Goal: Task Accomplishment & Management: Manage account settings

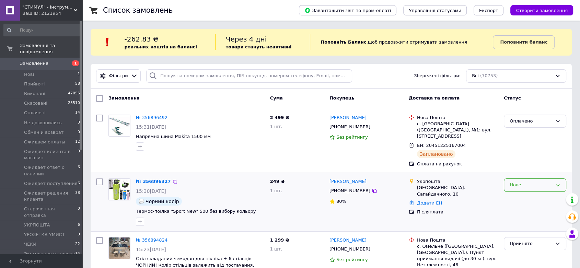
click at [514, 182] on div "Нове" at bounding box center [531, 185] width 43 height 7
click at [519, 193] on li "Прийнято" at bounding box center [535, 199] width 62 height 13
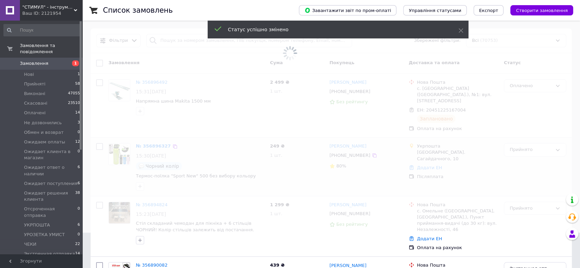
scroll to position [76, 0]
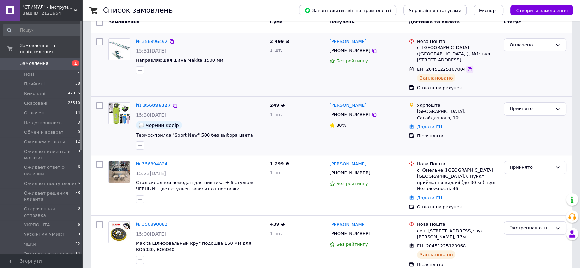
click at [467, 67] on icon at bounding box center [469, 69] width 5 height 5
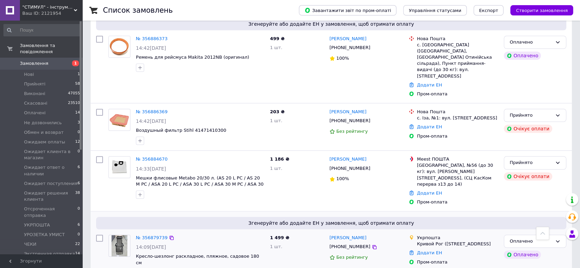
scroll to position [572, 0]
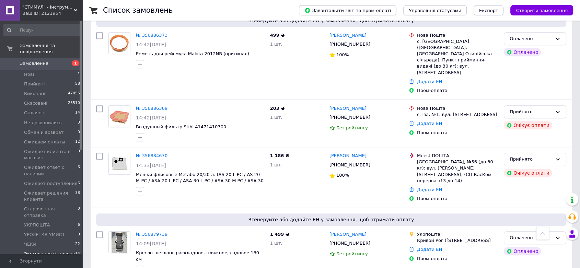
click at [41, 251] on span "Экстренная отправка" at bounding box center [49, 254] width 51 height 6
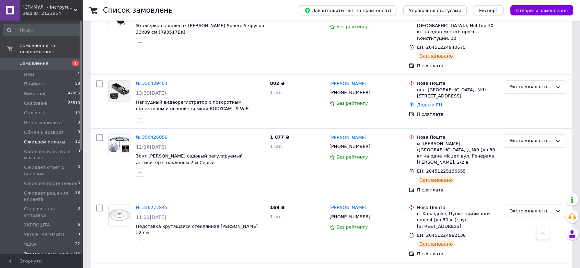
scroll to position [513, 0]
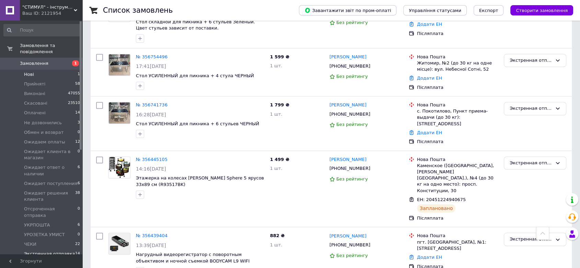
click at [31, 71] on span "Нові" at bounding box center [29, 74] width 10 height 6
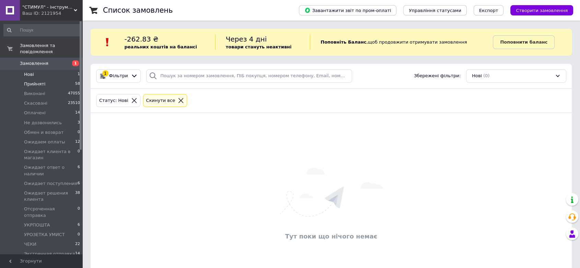
click at [35, 81] on span "Прийняті" at bounding box center [34, 84] width 21 height 6
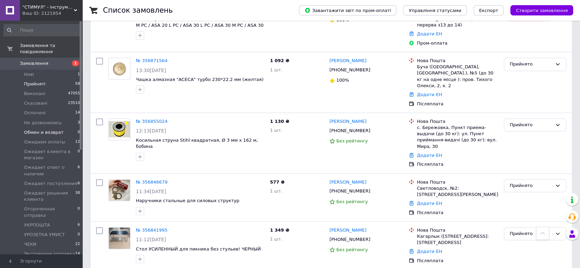
scroll to position [305, 0]
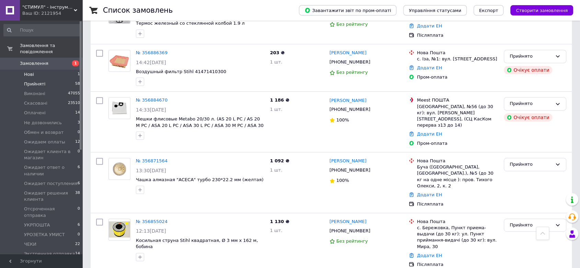
click at [46, 70] on li "Нові 1" at bounding box center [42, 75] width 84 height 10
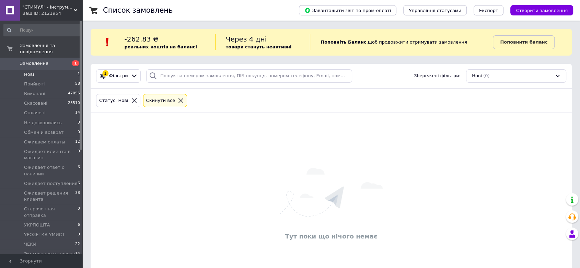
click at [40, 60] on span "Замовлення" at bounding box center [34, 63] width 28 height 6
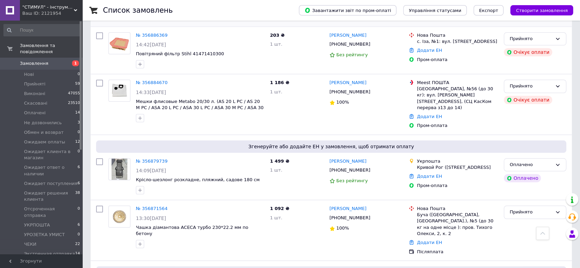
scroll to position [648, 0]
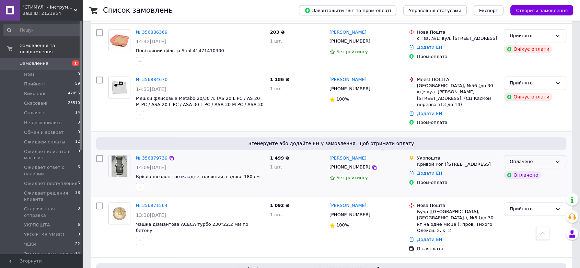
click at [543, 158] on div "Оплачено" at bounding box center [531, 161] width 43 height 7
click at [527, 190] on li "УКРПОШТА" at bounding box center [535, 196] width 62 height 13
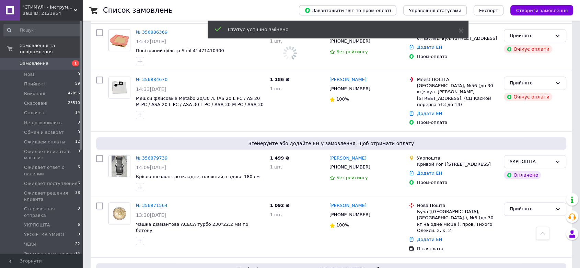
click at [146, 155] on link "№ 356879739" at bounding box center [152, 157] width 32 height 5
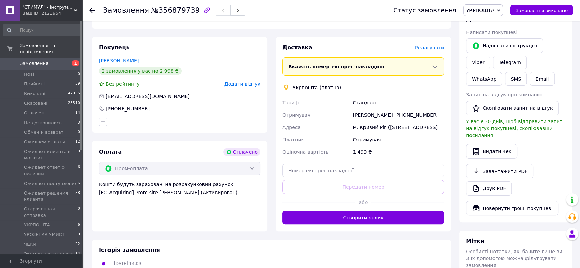
scroll to position [38, 0]
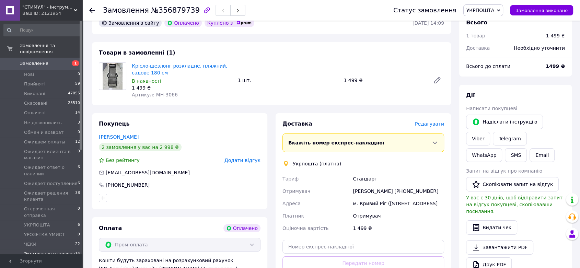
click at [54, 251] on span "Экстренная отправка" at bounding box center [49, 254] width 51 height 6
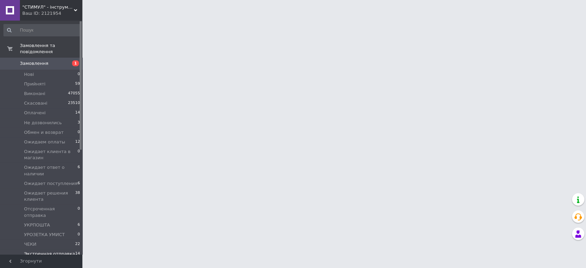
click at [51, 251] on span "Экстренная отправка" at bounding box center [49, 254] width 51 height 6
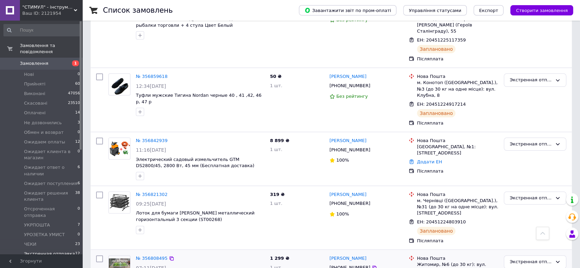
scroll to position [142, 0]
click at [123, 138] on img at bounding box center [119, 148] width 21 height 21
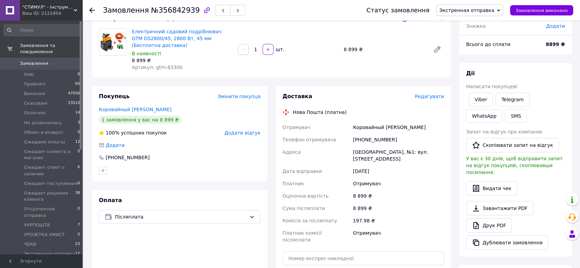
scroll to position [38, 0]
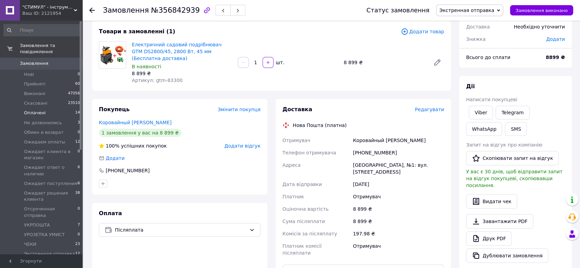
click at [25, 110] on span "Оплачені" at bounding box center [35, 113] width 22 height 6
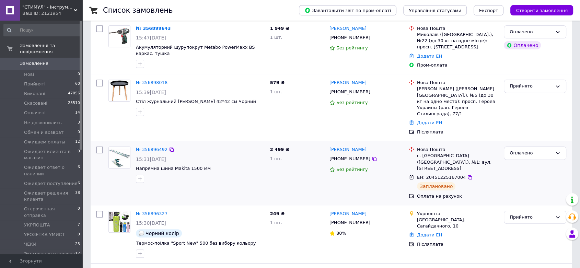
scroll to position [114, 0]
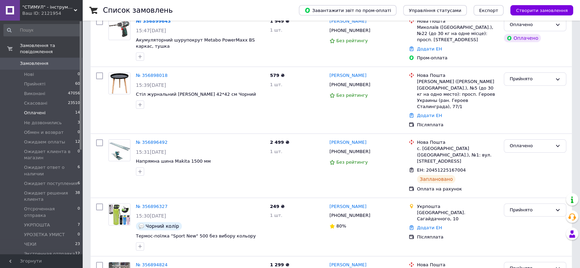
click at [36, 110] on span "Оплачені" at bounding box center [35, 113] width 22 height 6
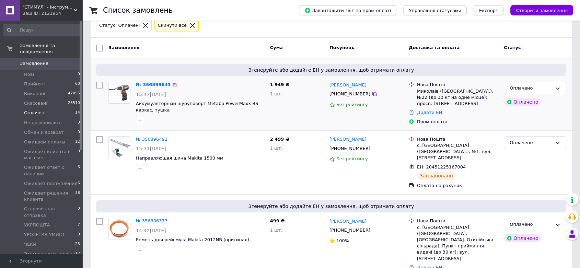
scroll to position [76, 0]
click at [150, 83] on link "№ 356899643" at bounding box center [153, 83] width 35 height 5
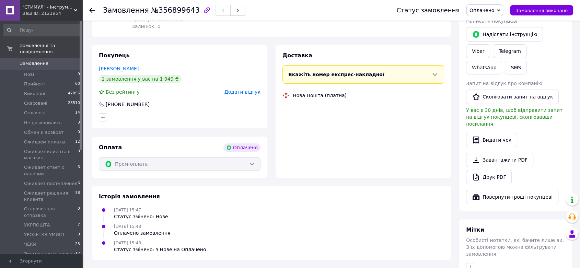
scroll to position [117, 0]
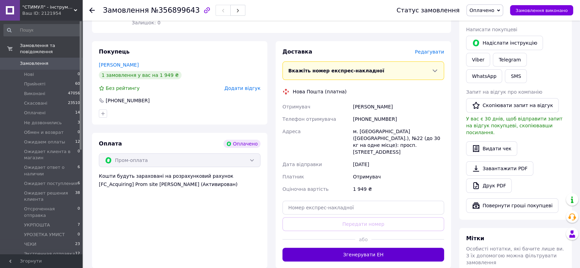
click at [362, 248] on button "Згенерувати ЕН" at bounding box center [364, 255] width 162 height 14
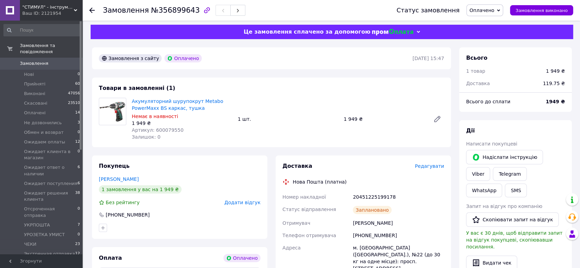
scroll to position [3, 0]
click at [92, 9] on icon at bounding box center [91, 10] width 5 height 5
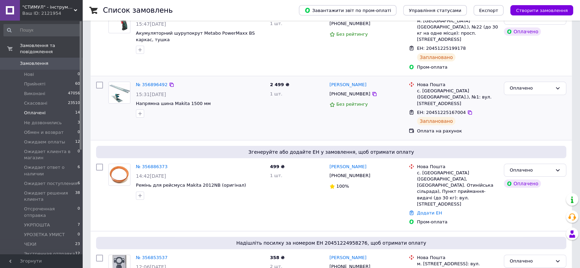
scroll to position [149, 0]
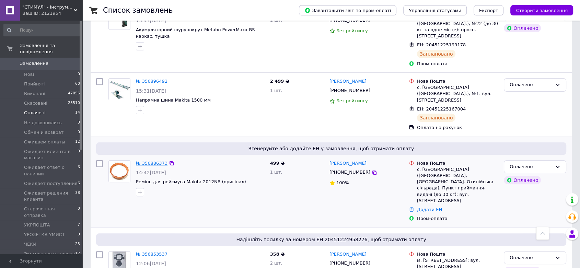
click at [154, 161] on link "№ 356886373" at bounding box center [152, 163] width 32 height 5
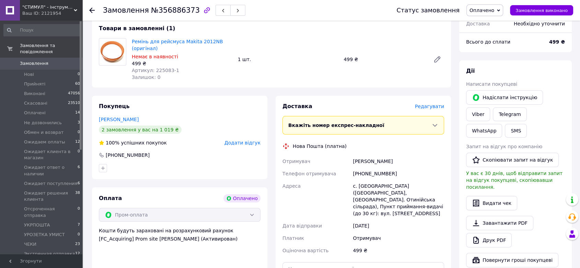
scroll to position [122, 0]
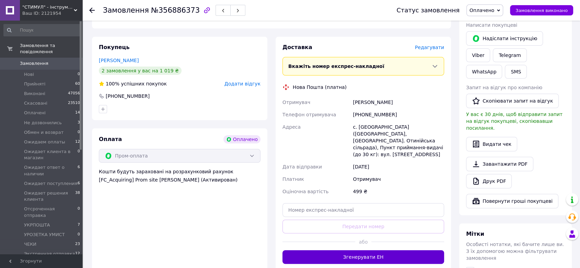
click at [343, 251] on button "Згенерувати ЕН" at bounding box center [364, 257] width 162 height 14
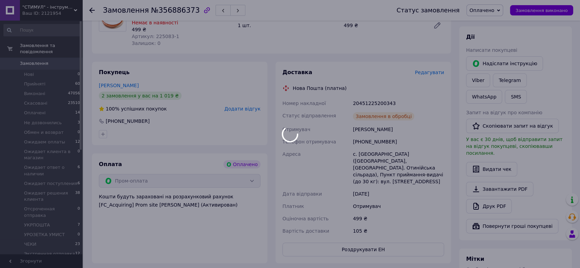
scroll to position [83, 0]
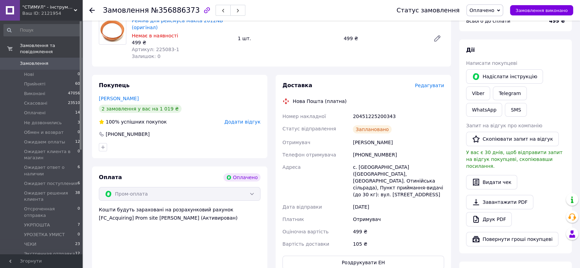
click at [91, 8] on icon at bounding box center [91, 10] width 5 height 5
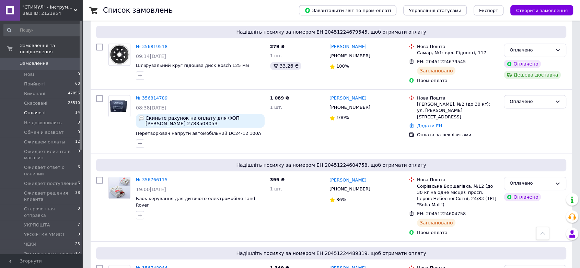
scroll to position [404, 0]
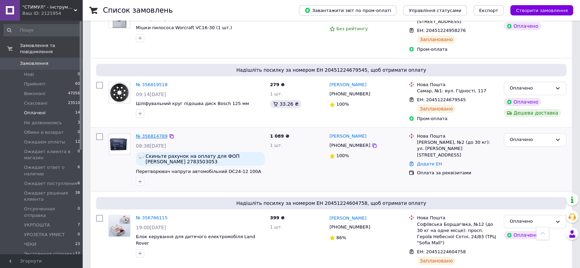
click at [155, 134] on link "№ 356814789" at bounding box center [152, 136] width 32 height 5
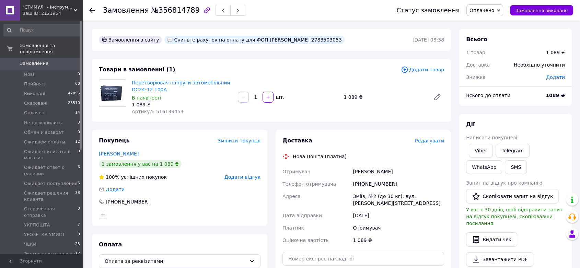
scroll to position [114, 0]
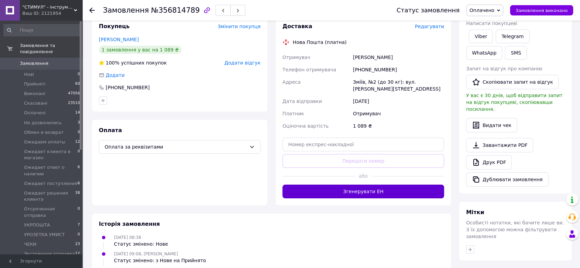
click at [390, 192] on button "Згенерувати ЕН" at bounding box center [364, 192] width 162 height 14
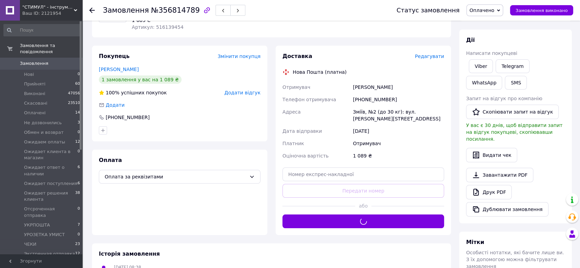
scroll to position [38, 0]
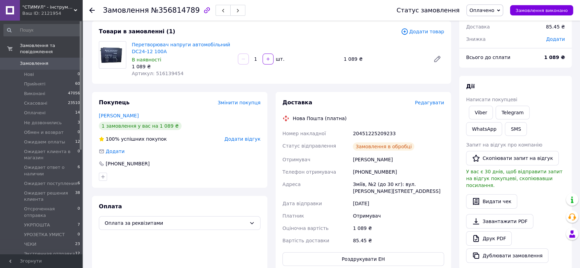
click at [90, 9] on use at bounding box center [91, 10] width 5 height 5
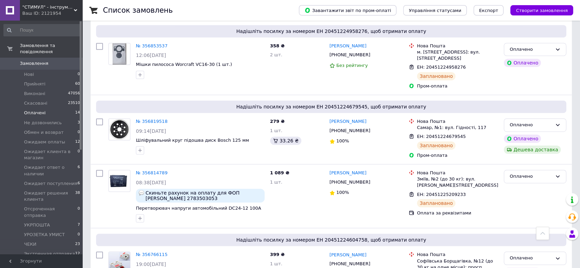
scroll to position [381, 0]
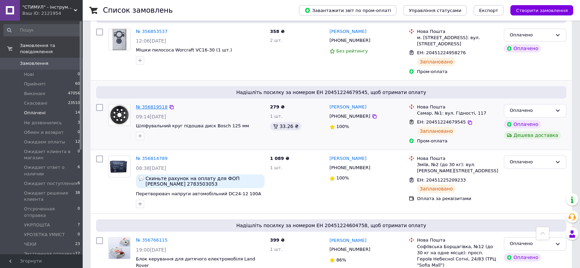
click at [139, 104] on link "№ 356819518" at bounding box center [152, 106] width 32 height 5
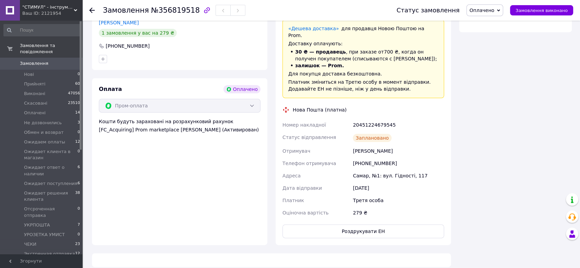
scroll to position [253, 0]
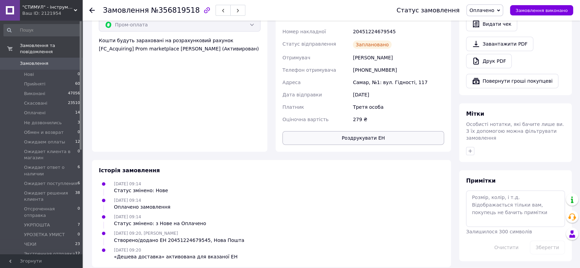
click at [354, 131] on button "Роздрукувати ЕН" at bounding box center [364, 138] width 162 height 14
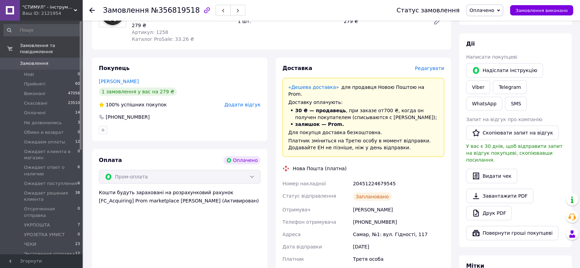
scroll to position [100, 0]
click at [91, 8] on use at bounding box center [91, 10] width 5 height 5
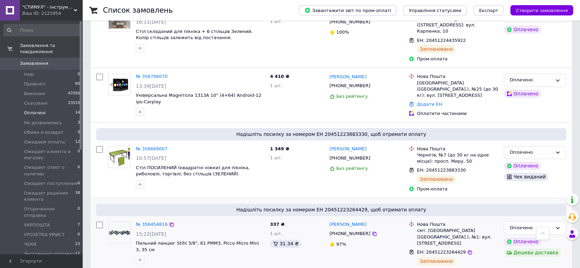
scroll to position [899, 0]
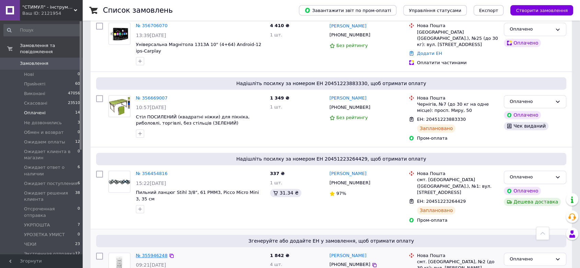
click at [153, 253] on link "№ 355946248" at bounding box center [152, 255] width 32 height 5
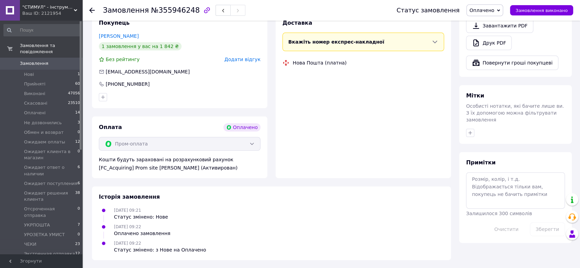
scroll to position [295, 0]
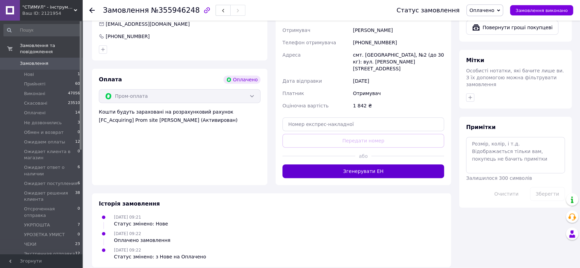
click at [364, 165] on button "Згенерувати ЕН" at bounding box center [364, 171] width 162 height 14
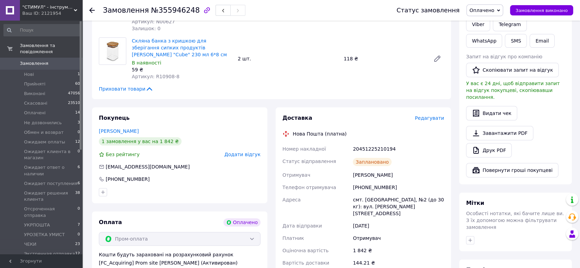
scroll to position [76, 0]
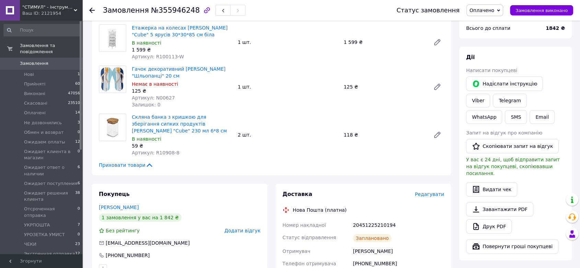
click at [91, 8] on icon at bounding box center [91, 10] width 5 height 5
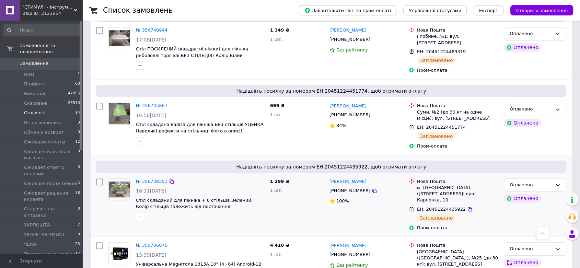
scroll to position [687, 0]
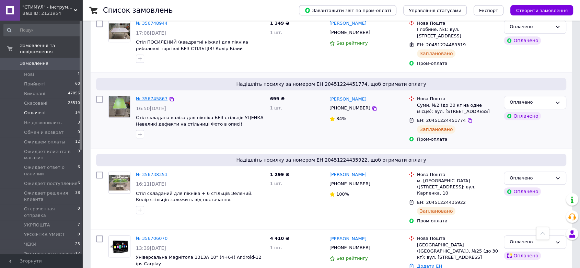
click at [156, 96] on link "№ 356745867" at bounding box center [152, 98] width 32 height 5
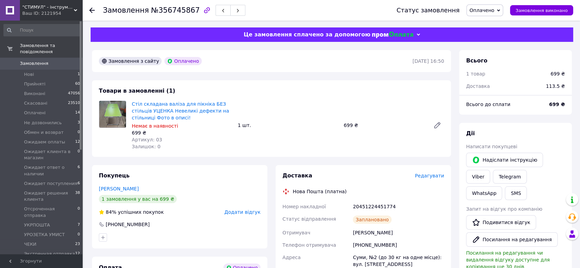
click at [143, 100] on div "Стіл складана валіза для пікніка БЕЗ стільців УЦЕНКА Невеликі дефекти на стільн…" at bounding box center [182, 125] width 106 height 52
click at [142, 104] on link "Стіл складана валіза для пікніка БЕЗ стільців УЦЕНКА Невеликі дефекти на стільн…" at bounding box center [180, 110] width 97 height 19
click at [109, 108] on img at bounding box center [112, 114] width 27 height 27
click at [28, 110] on span "Оплачені" at bounding box center [35, 113] width 22 height 6
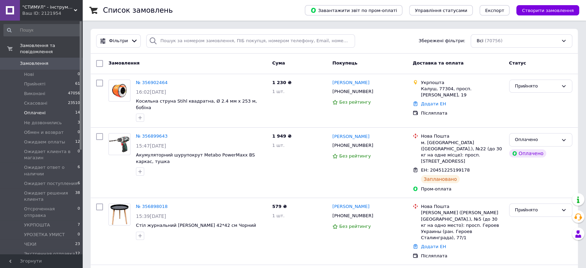
click at [33, 110] on span "Оплачені" at bounding box center [35, 113] width 22 height 6
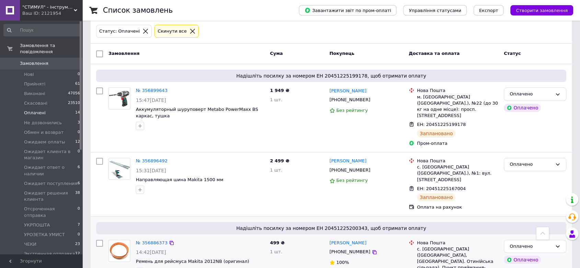
scroll to position [67, 0]
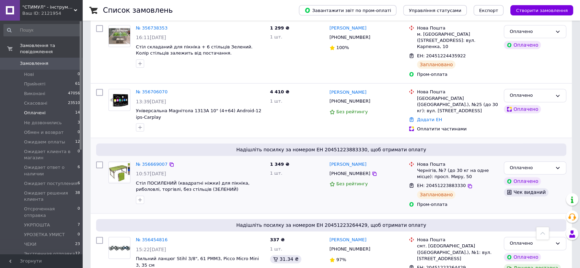
scroll to position [823, 0]
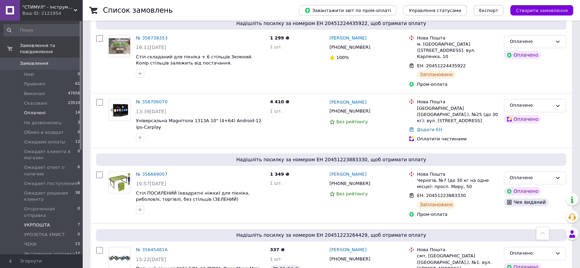
click at [48, 220] on li "УКРПОШТА 7" at bounding box center [42, 225] width 84 height 10
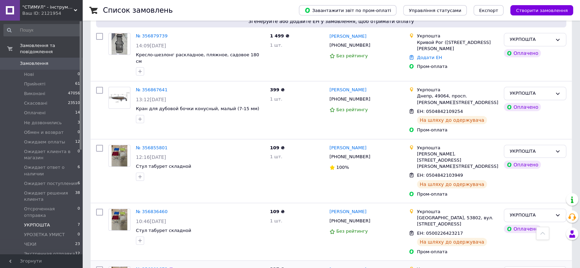
scroll to position [120, 0]
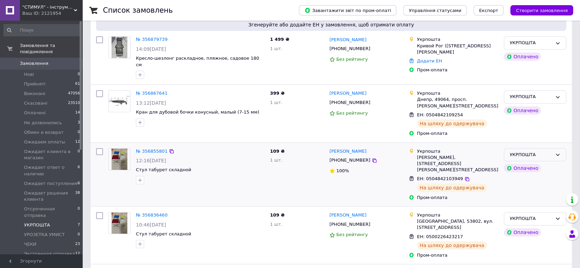
click at [543, 151] on div "УКРПОШТА" at bounding box center [531, 154] width 43 height 7
click at [523, 175] on li "Виконано" at bounding box center [535, 181] width 62 height 13
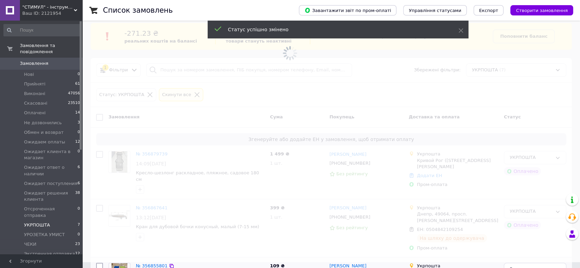
scroll to position [44, 0]
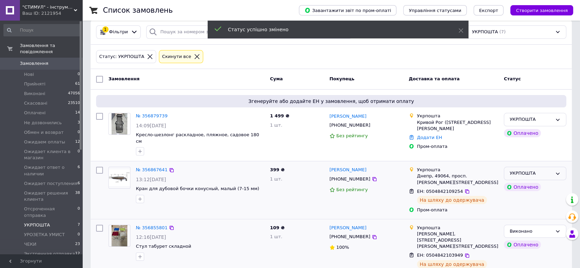
click at [516, 170] on div "УКРПОШТА" at bounding box center [531, 173] width 43 height 7
click at [514, 194] on li "Виконано" at bounding box center [535, 200] width 62 height 13
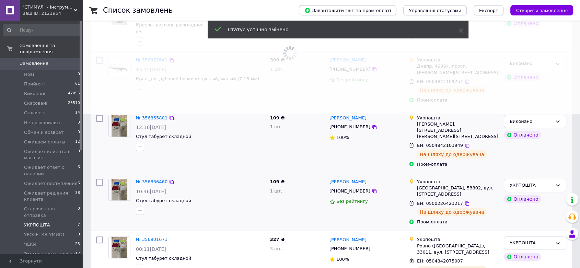
scroll to position [159, 0]
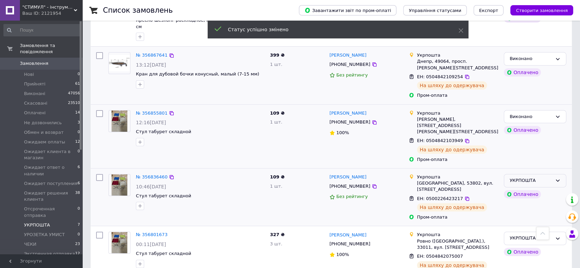
click at [523, 177] on div "УКРПОШТА" at bounding box center [531, 180] width 43 height 7
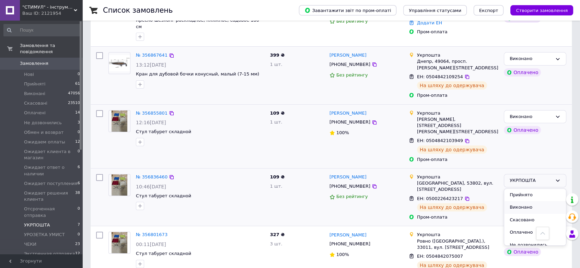
click at [521, 201] on li "Виконано" at bounding box center [535, 207] width 62 height 13
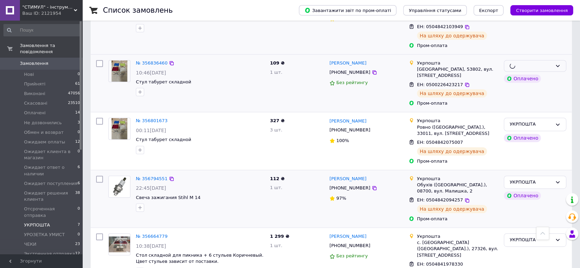
scroll to position [273, 0]
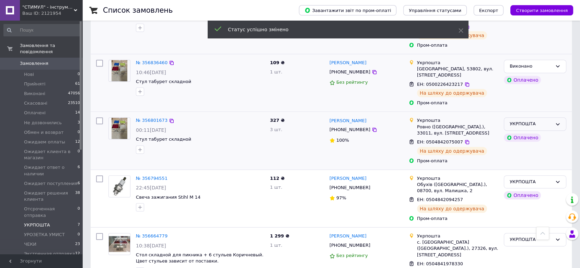
click at [553, 117] on div "УКРПОШТА" at bounding box center [535, 123] width 62 height 13
click at [527, 145] on li "Виконано" at bounding box center [535, 151] width 62 height 13
click at [544, 178] on div "УКРПОШТА" at bounding box center [531, 181] width 43 height 7
click at [514, 203] on li "Виконано" at bounding box center [535, 209] width 62 height 13
click at [521, 236] on div "УКРПОШТА" at bounding box center [531, 239] width 43 height 7
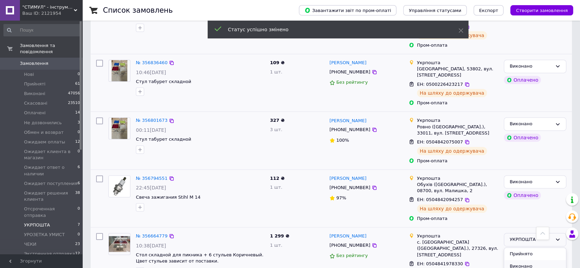
click at [519, 260] on li "Виконано" at bounding box center [535, 266] width 62 height 13
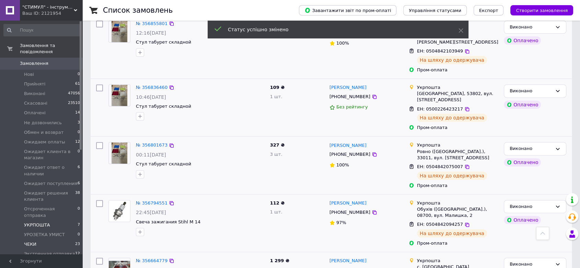
scroll to position [235, 0]
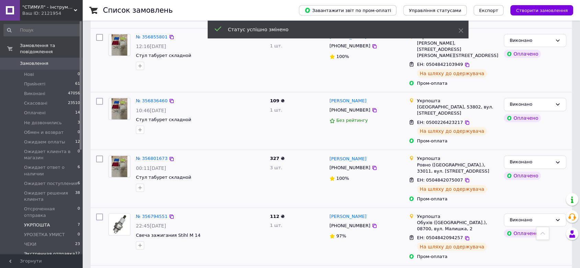
click at [33, 251] on span "Экстренная отправка" at bounding box center [49, 254] width 51 height 6
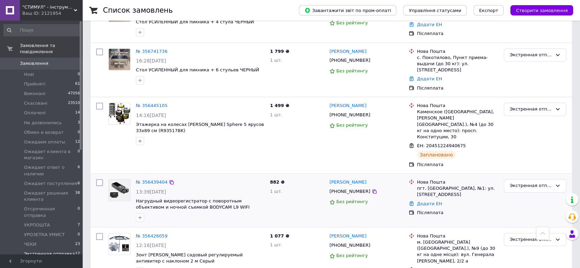
scroll to position [550, 0]
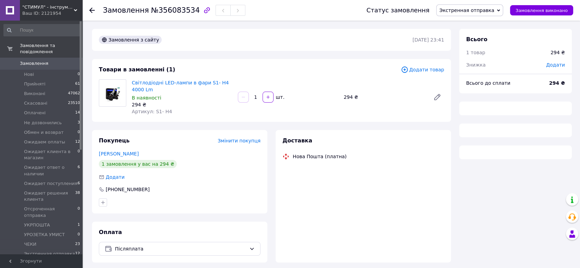
click at [554, 63] on span "Додати" at bounding box center [555, 64] width 19 height 5
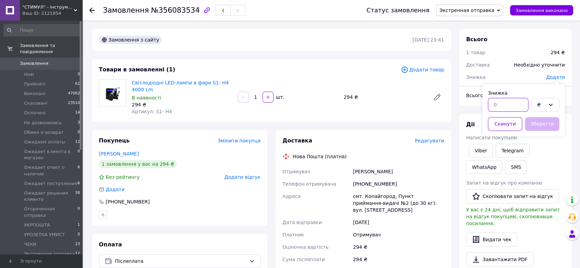
click at [503, 106] on input "text" at bounding box center [508, 105] width 41 height 14
type input "100"
click at [538, 128] on button "Зберегти" at bounding box center [542, 124] width 34 height 14
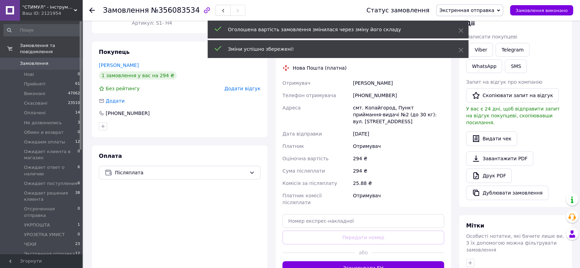
scroll to position [152, 0]
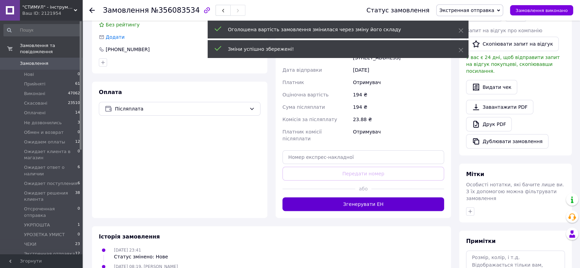
click at [372, 197] on button "Згенерувати ЕН" at bounding box center [364, 204] width 162 height 14
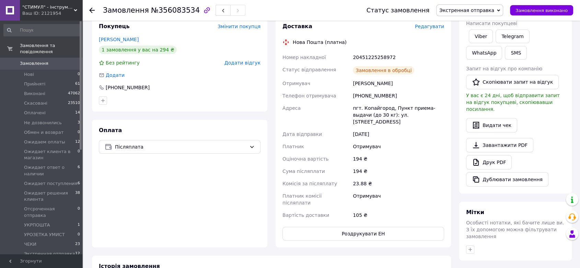
scroll to position [38, 0]
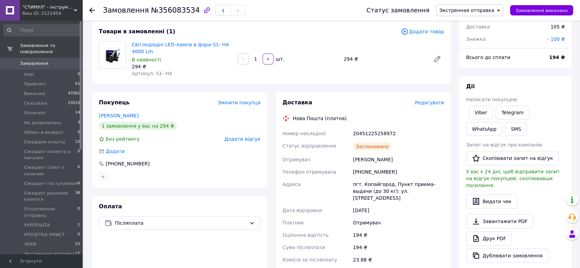
click at [92, 8] on icon at bounding box center [91, 10] width 5 height 5
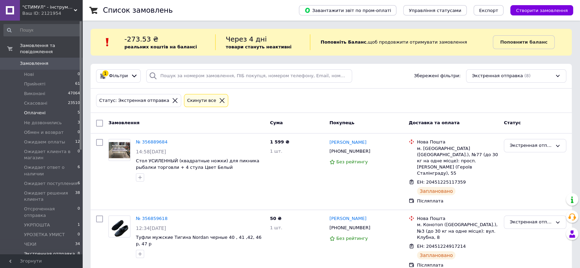
click at [37, 110] on span "Оплачені" at bounding box center [35, 113] width 22 height 6
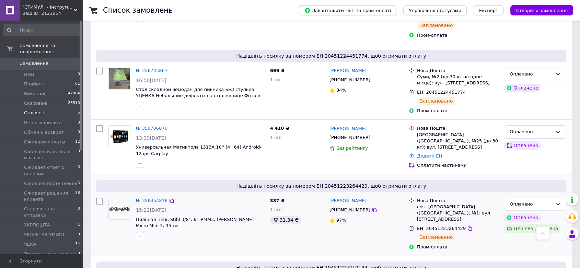
scroll to position [166, 0]
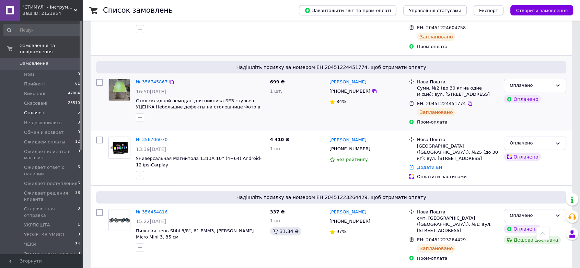
click at [155, 79] on link "№ 356745867" at bounding box center [152, 81] width 32 height 5
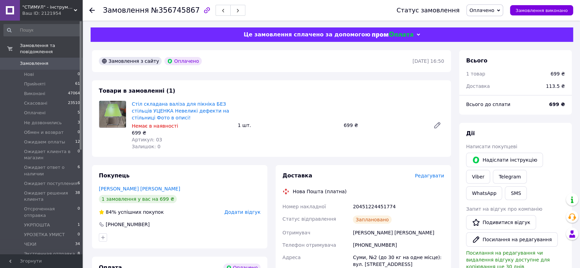
click at [173, 107] on span "Стіл складана валіза для пікніка БЕЗ стільців УЦЕНКА Невеликі дефекти на стільн…" at bounding box center [182, 111] width 101 height 21
click at [171, 103] on link "Стіл складана валіза для пікніка БЕЗ стільців УЦЕНКА Невеликі дефекти на стільн…" at bounding box center [180, 110] width 97 height 19
click at [439, 126] on icon at bounding box center [437, 125] width 8 height 8
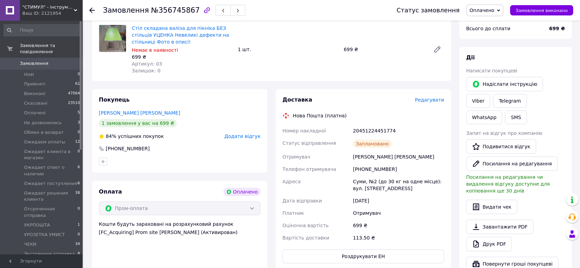
scroll to position [76, 0]
